Goal: Find specific page/section: Find specific page/section

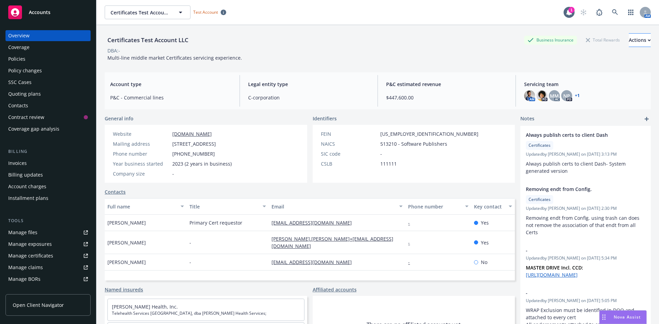
scroll to position [103, 0]
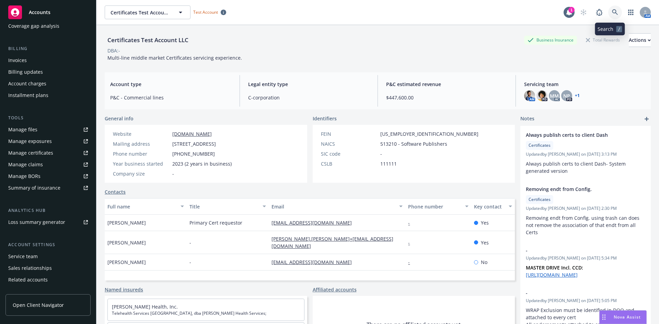
click at [608, 11] on link at bounding box center [615, 12] width 14 height 14
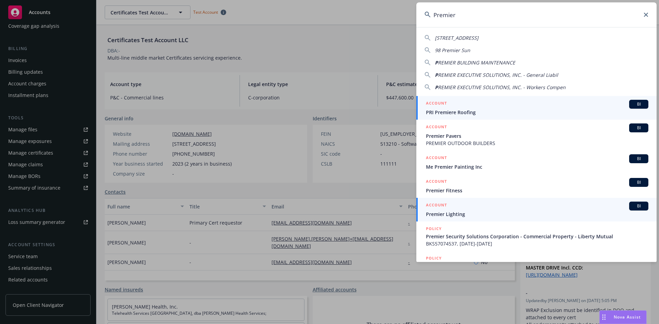
type input "Premier"
click at [455, 216] on span "Premier Lighting" at bounding box center [537, 214] width 222 height 7
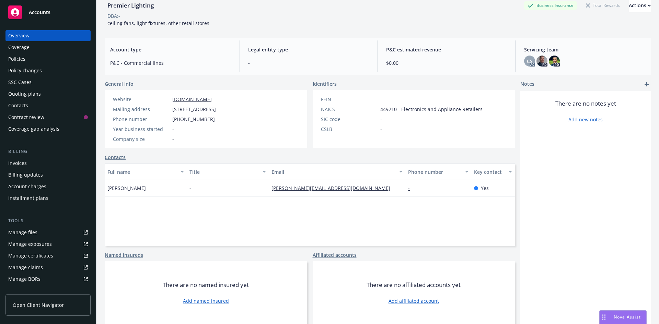
click at [23, 62] on div "Policies" at bounding box center [16, 59] width 17 height 11
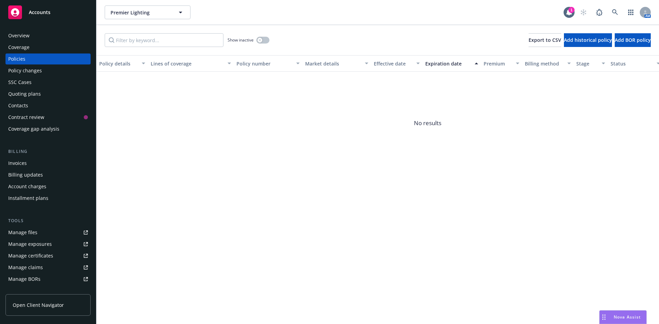
click at [39, 34] on div "Overview" at bounding box center [48, 35] width 80 height 11
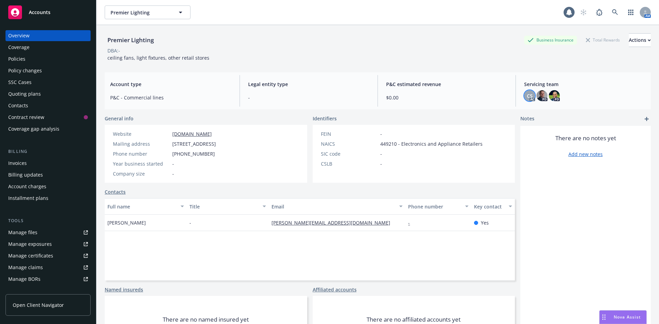
click at [527, 95] on span "CS" at bounding box center [530, 95] width 6 height 7
click at [292, 23] on div "Premier Lighting Premier Lighting 1 AM" at bounding box center [377, 12] width 562 height 25
